Goal: Use online tool/utility: Utilize a website feature to perform a specific function

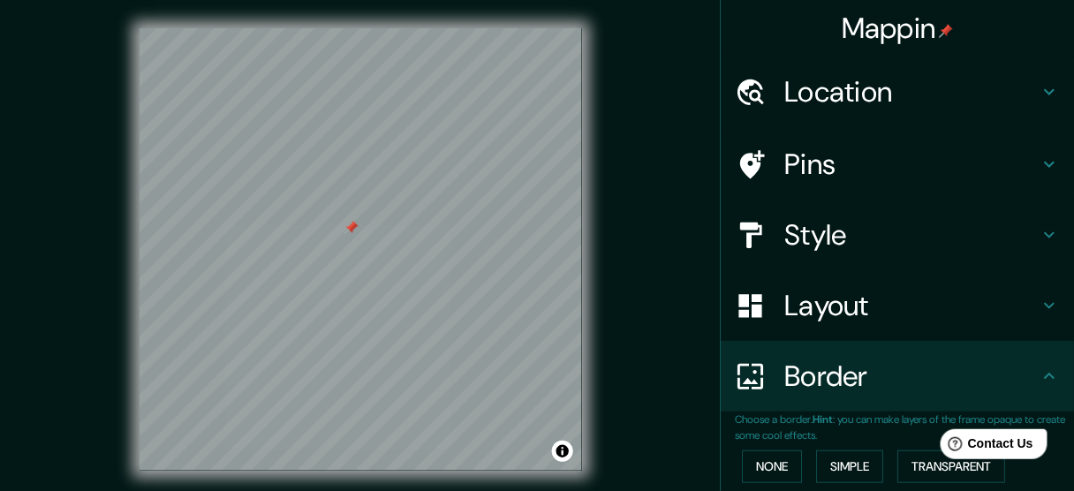
scroll to position [67, 0]
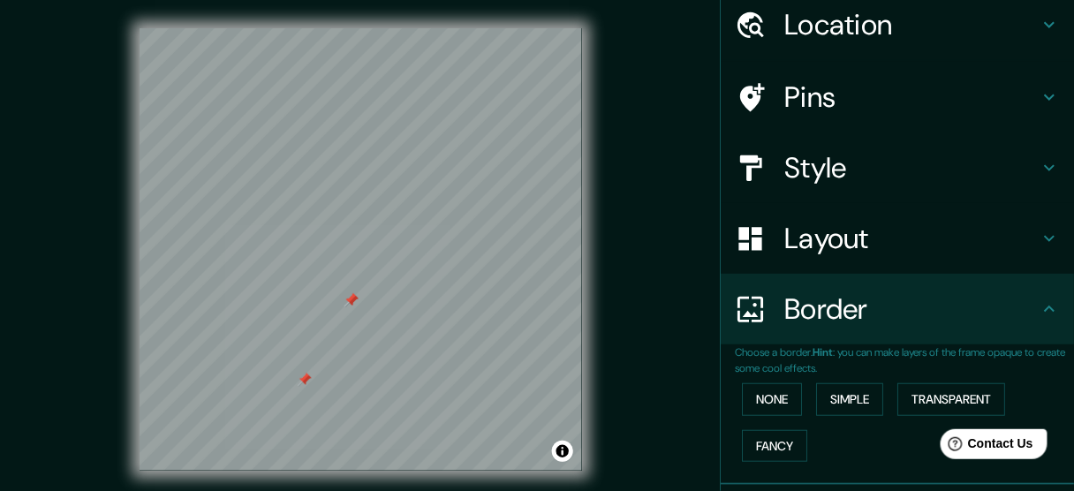
click at [353, 297] on div at bounding box center [352, 300] width 14 height 14
click at [350, 300] on div at bounding box center [352, 300] width 14 height 14
click at [56, 209] on div "© Mapbox © OpenStreetMap Improve this map" at bounding box center [360, 249] width 967 height 442
click at [363, 207] on div at bounding box center [360, 210] width 14 height 14
click at [362, 201] on div at bounding box center [368, 200] width 14 height 14
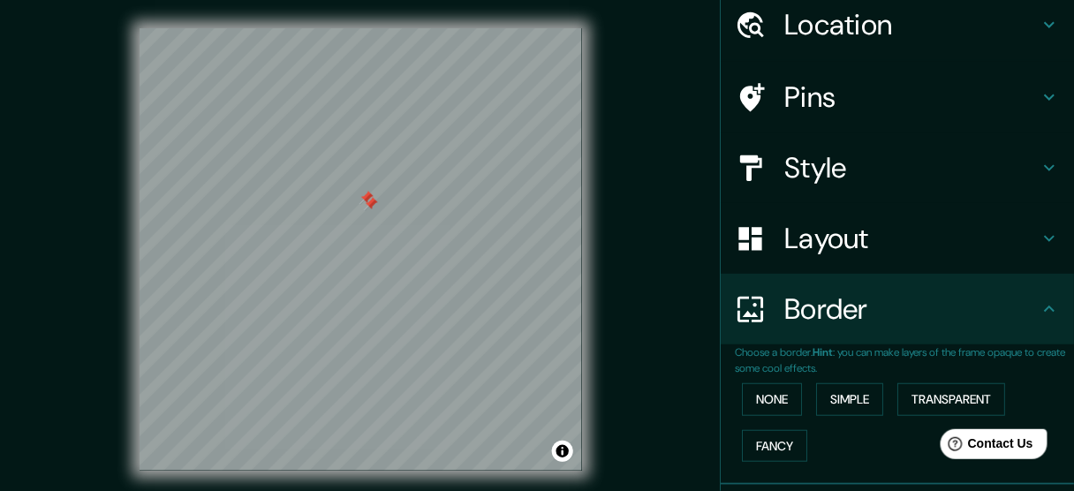
click at [370, 195] on div at bounding box center [367, 198] width 14 height 14
click at [374, 201] on div at bounding box center [371, 204] width 14 height 14
click at [835, 90] on h4 "Pins" at bounding box center [912, 97] width 254 height 35
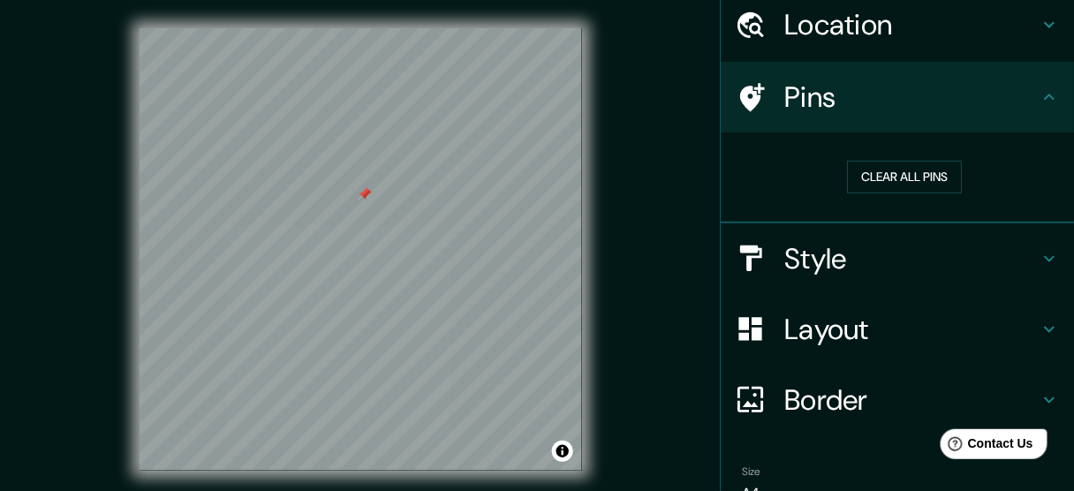
click at [843, 244] on h4 "Style" at bounding box center [912, 258] width 254 height 35
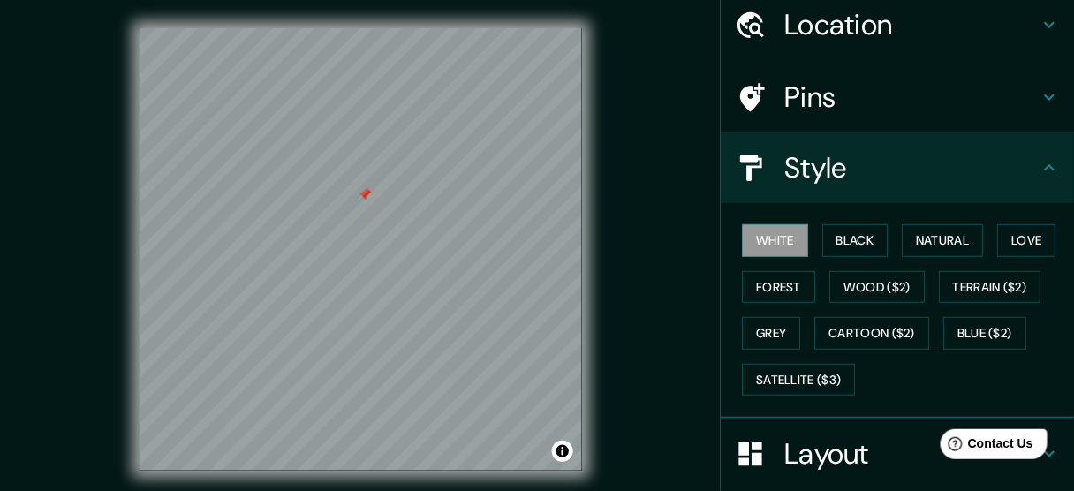
click at [665, 241] on div "© Mapbox © OpenStreetMap Improve this map" at bounding box center [360, 249] width 967 height 442
click at [665, 242] on div "© Mapbox © OpenStreetMap Improve this map" at bounding box center [360, 249] width 967 height 442
click at [829, 154] on h4 "Style" at bounding box center [912, 167] width 254 height 35
click at [662, 193] on div "© Mapbox © OpenStreetMap Improve this map" at bounding box center [360, 249] width 967 height 442
